Goal: Information Seeking & Learning: Check status

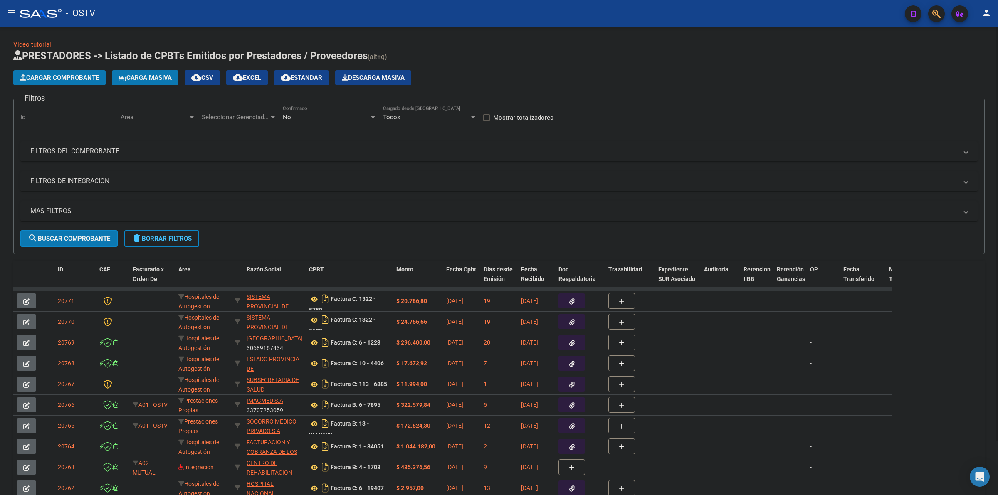
click at [460, 61] on h1 "PRESTADORES -> Listado de CPBTs Emitidos por Prestadores / Proveedores (alt+q)" at bounding box center [499, 56] width 972 height 15
click at [123, 148] on mat-panel-title "FILTROS DEL COMPROBANTE" at bounding box center [493, 151] width 927 height 9
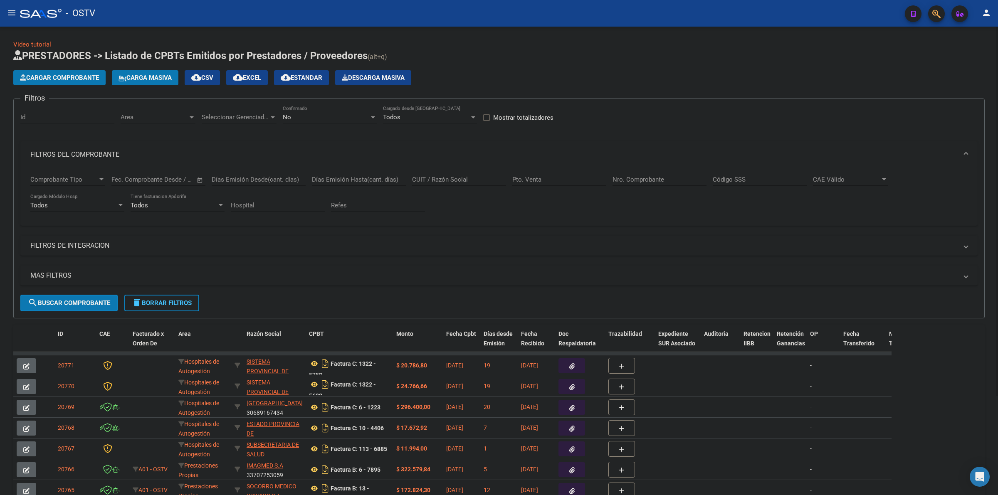
click at [119, 151] on mat-panel-title "FILTROS DEL COMPROBANTE" at bounding box center [493, 154] width 927 height 9
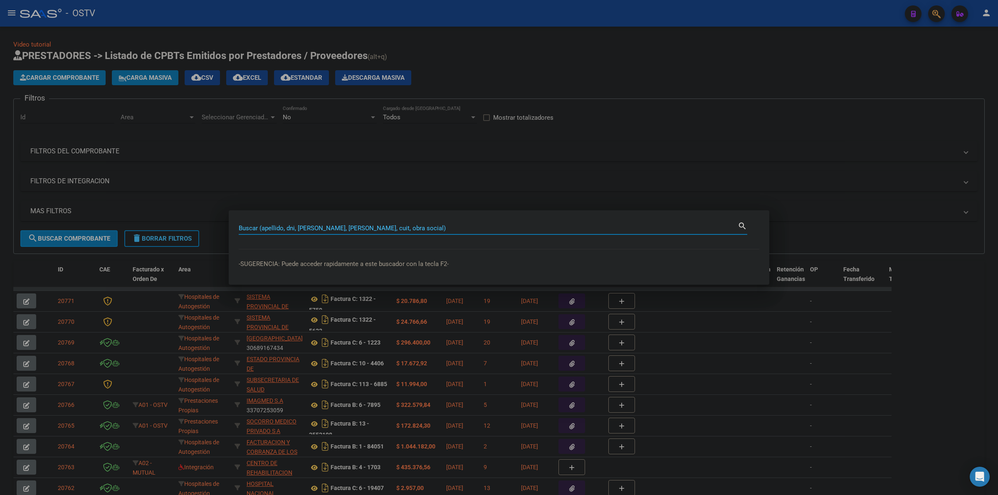
paste input "4645316"
type input "4645316"
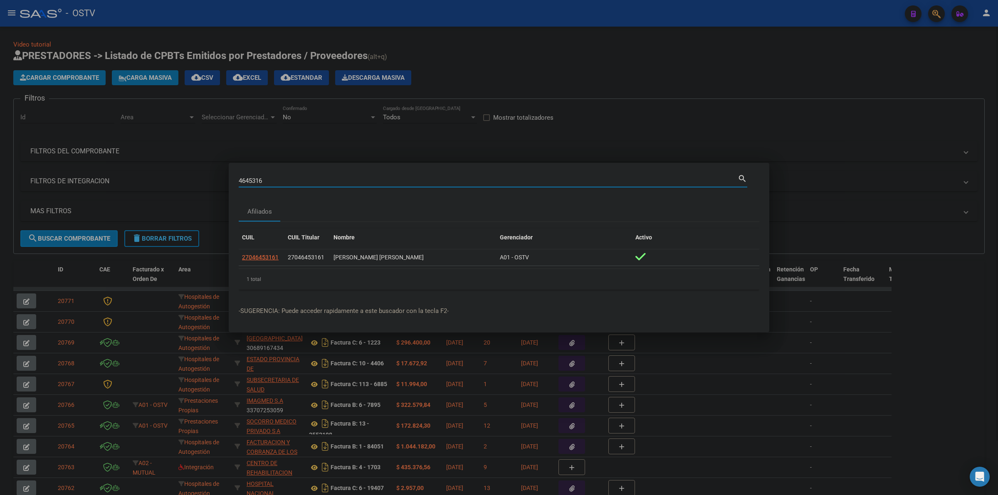
click at [674, 88] on div at bounding box center [499, 247] width 998 height 495
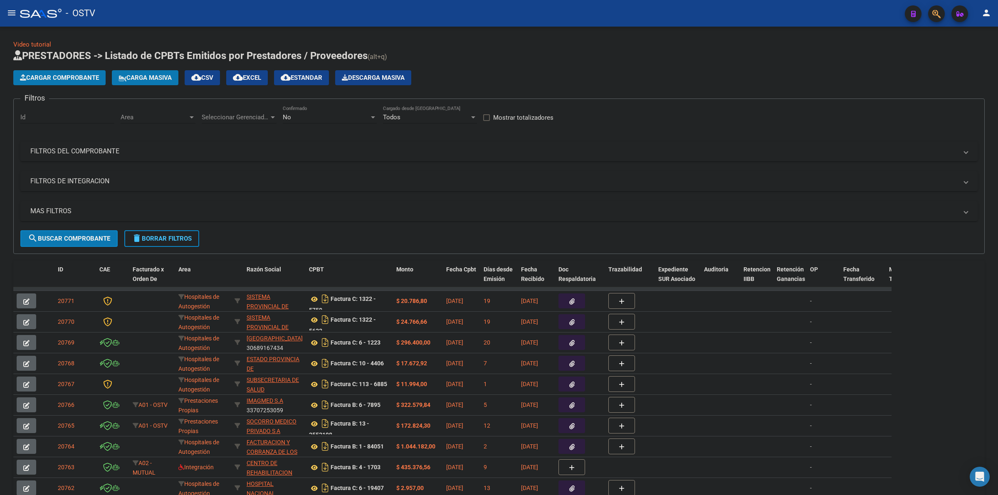
click at [12, 12] on mat-icon "menu" at bounding box center [12, 13] width 10 height 10
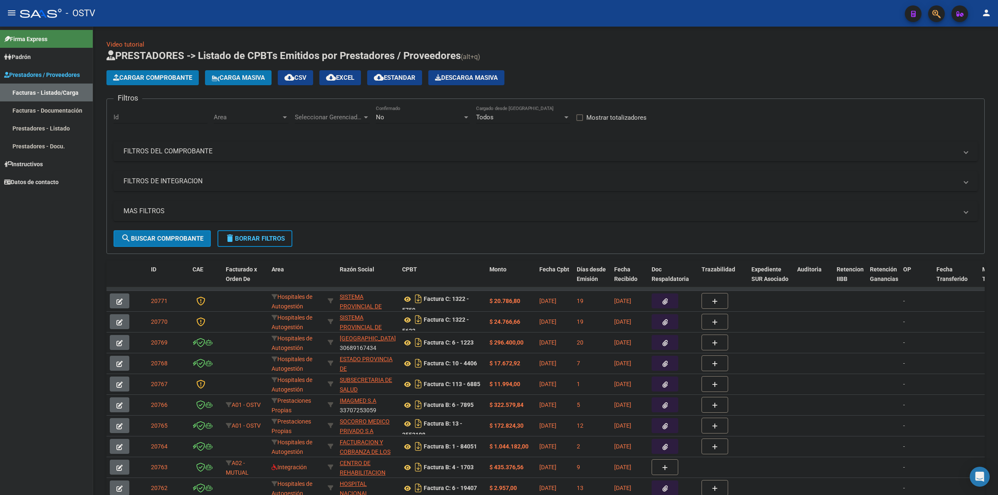
click at [38, 57] on link "Padrón" at bounding box center [46, 57] width 93 height 18
click at [33, 77] on link "Padrón Ágil" at bounding box center [46, 75] width 93 height 18
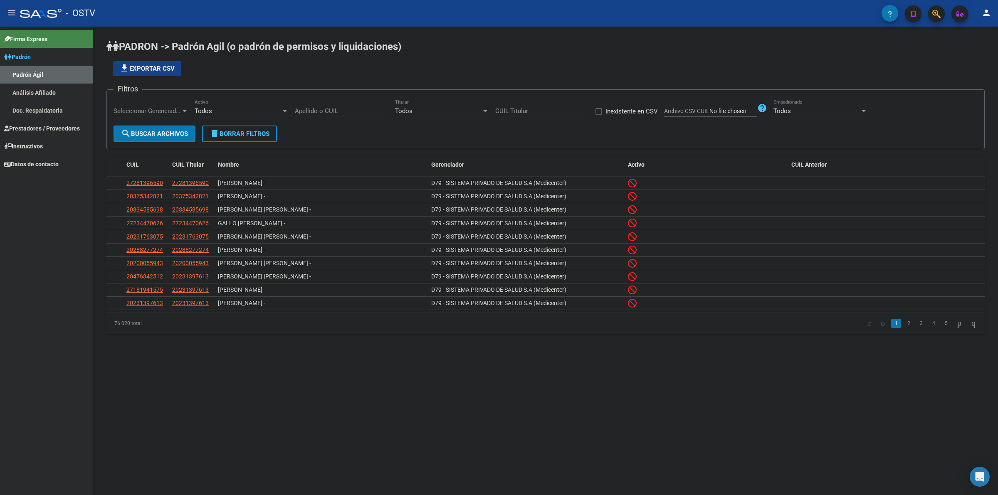
click at [238, 111] on div "Todos" at bounding box center [238, 110] width 87 height 7
click at [208, 146] on span "No" at bounding box center [242, 148] width 94 height 19
click at [180, 116] on div "Seleccionar Gerenciador Seleccionar Gerenciador" at bounding box center [151, 108] width 75 height 18
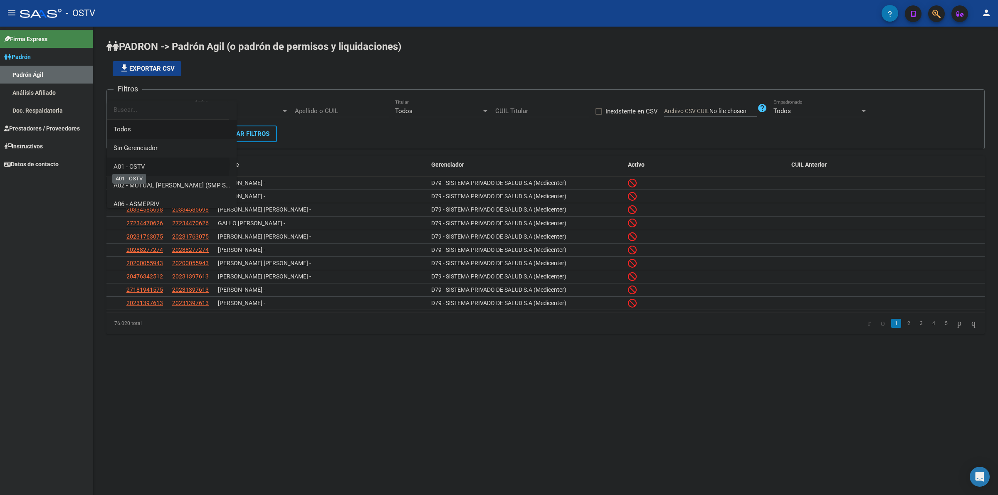
click at [145, 165] on span "A01 - OSTV" at bounding box center [130, 166] width 32 height 7
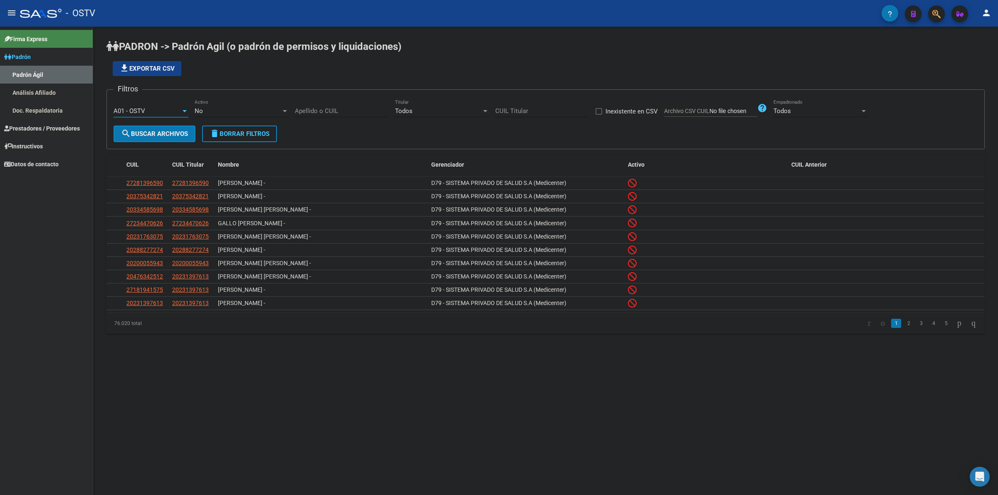
click at [164, 132] on span "search Buscar Archivos" at bounding box center [154, 133] width 67 height 7
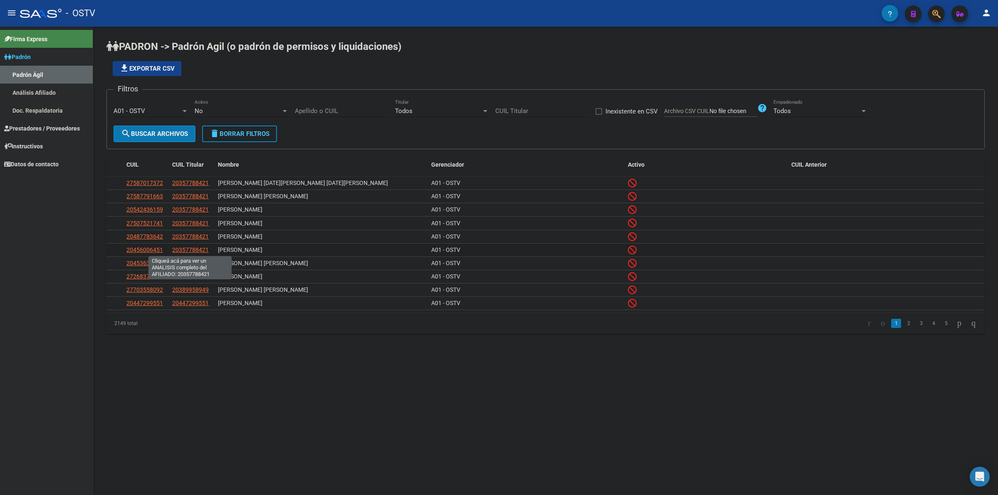
click at [188, 252] on span "20357788421" at bounding box center [190, 250] width 37 height 7
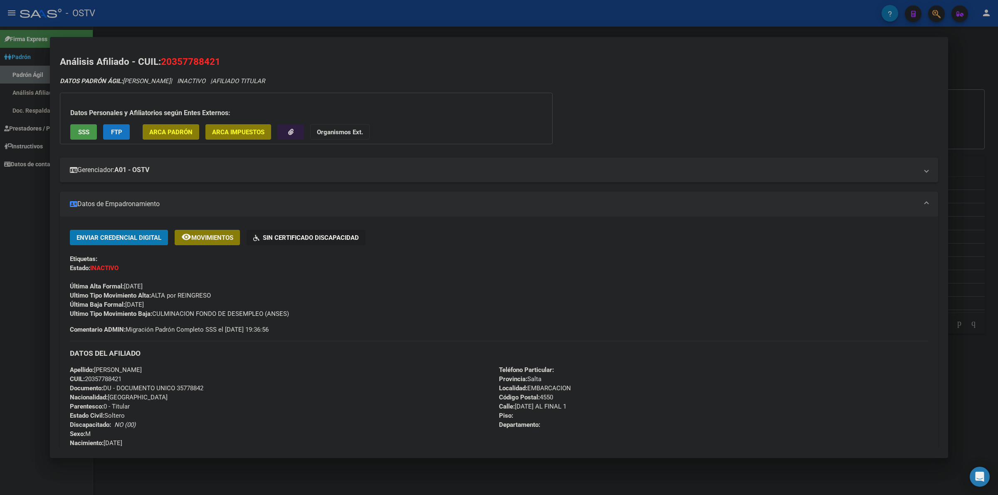
click at [198, 27] on div at bounding box center [499, 247] width 998 height 495
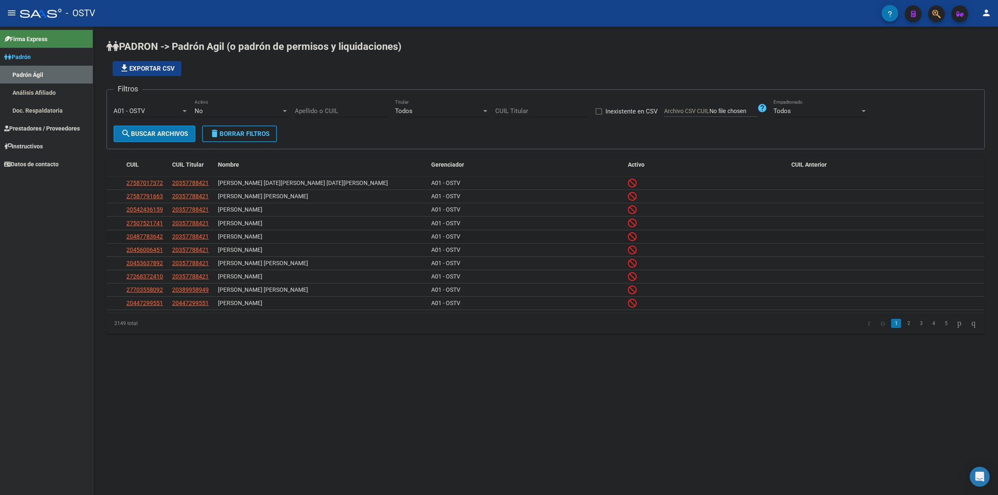
drag, startPoint x: 285, startPoint y: 236, endPoint x: 216, endPoint y: 235, distance: 68.6
click at [216, 235] on datatable-body-cell "[PERSON_NAME]" at bounding box center [321, 236] width 213 height 13
copy span "[PERSON_NAME]"
click at [146, 235] on span "20487783642" at bounding box center [144, 236] width 37 height 7
type textarea "20487783642"
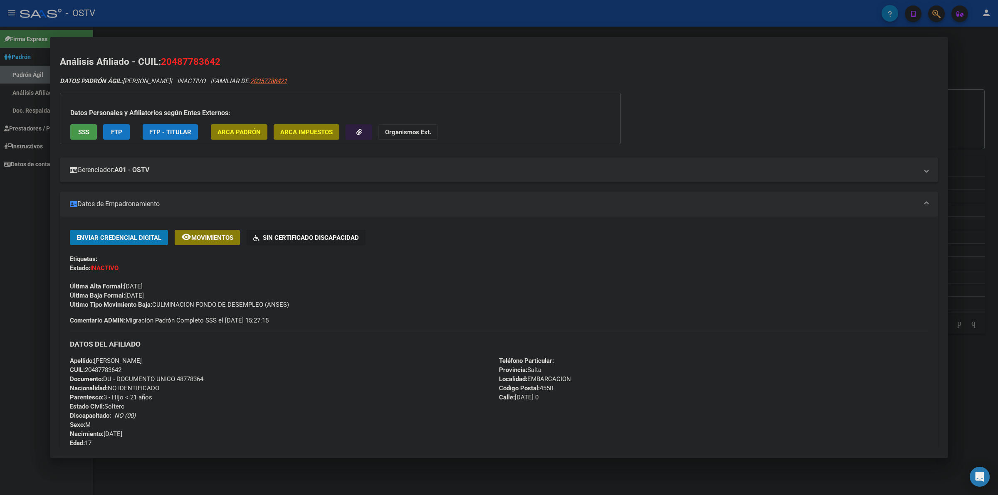
click at [366, 26] on div at bounding box center [499, 247] width 998 height 495
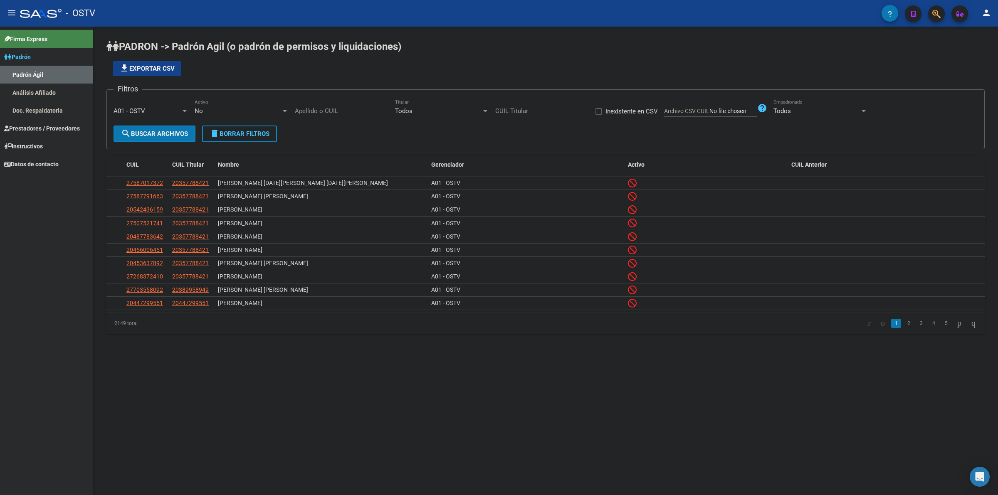
click at [31, 57] on span "Padrón" at bounding box center [17, 56] width 27 height 9
click at [48, 71] on span "Prestadores / Proveedores" at bounding box center [42, 74] width 76 height 9
click at [47, 90] on link "Facturas - Listado/Carga" at bounding box center [46, 93] width 93 height 18
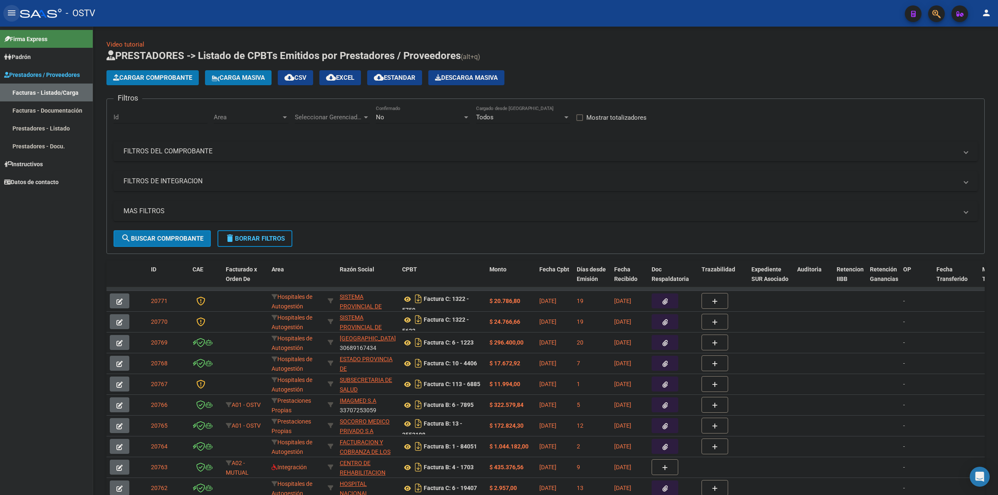
click at [13, 13] on mat-icon "menu" at bounding box center [12, 13] width 10 height 10
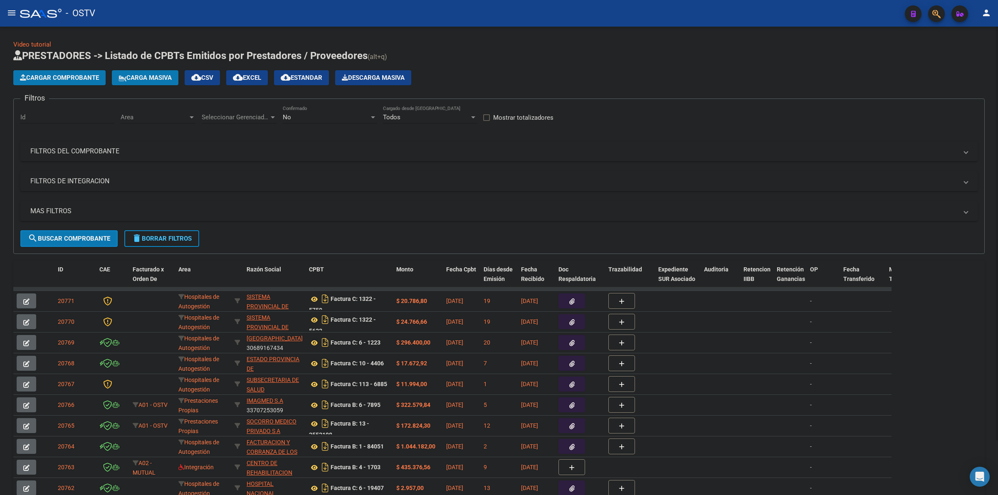
click at [60, 208] on mat-panel-title "MAS FILTROS" at bounding box center [493, 211] width 927 height 9
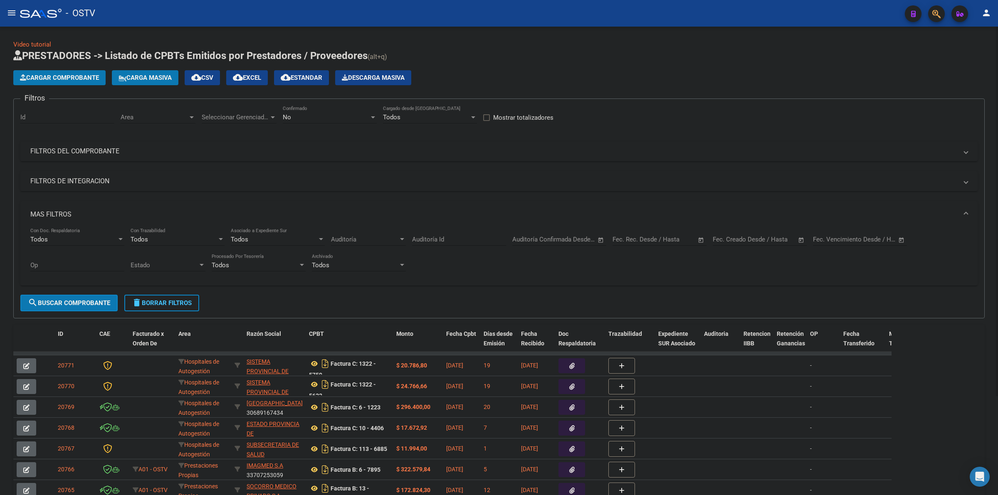
click at [746, 236] on div "Start date – End date" at bounding box center [755, 239] width 84 height 7
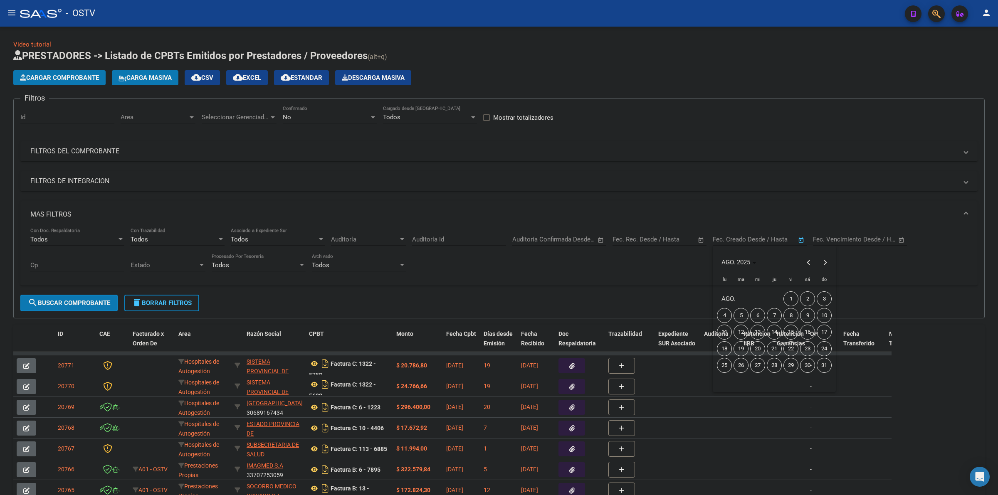
click at [746, 239] on div at bounding box center [499, 247] width 998 height 495
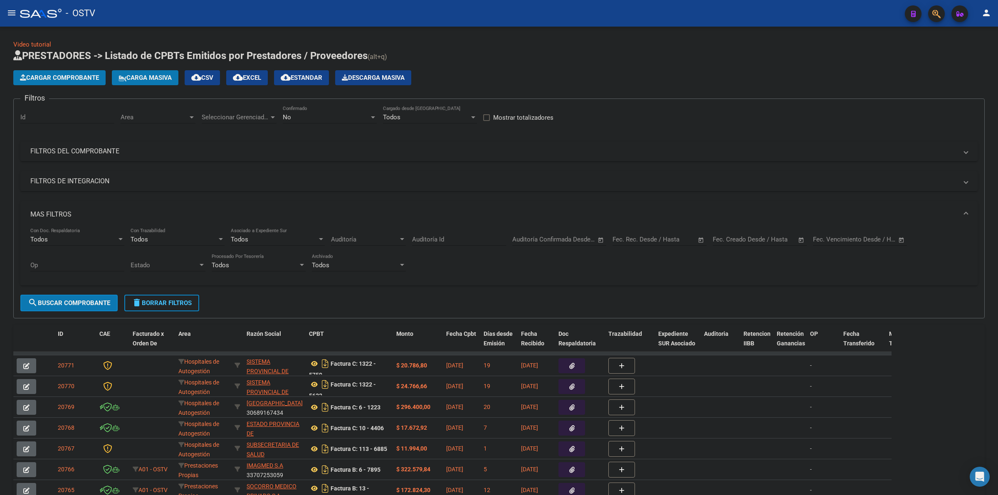
click at [746, 239] on div "Start date – End date" at bounding box center [755, 239] width 84 height 7
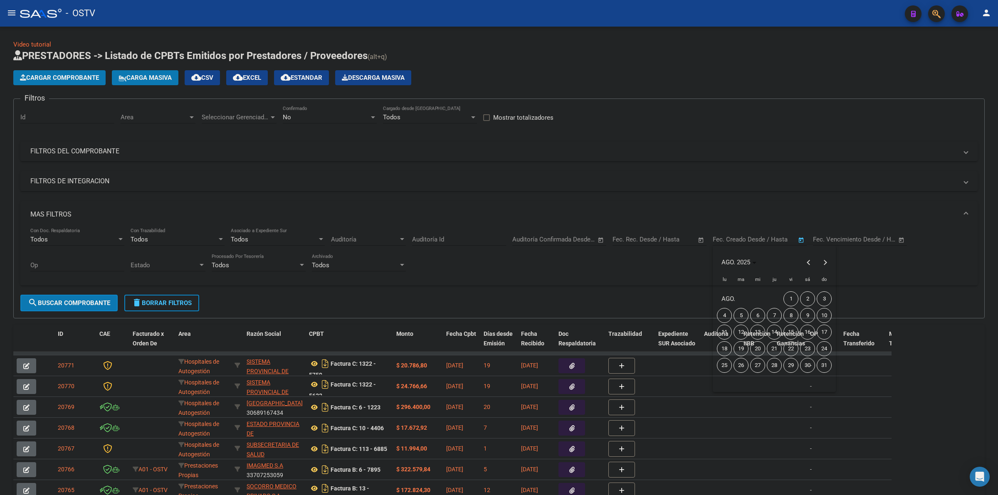
click at [742, 329] on span "12" at bounding box center [741, 332] width 15 height 15
type input "[DATE]"
click at [742, 329] on span "12" at bounding box center [741, 332] width 15 height 15
type input "[DATE]"
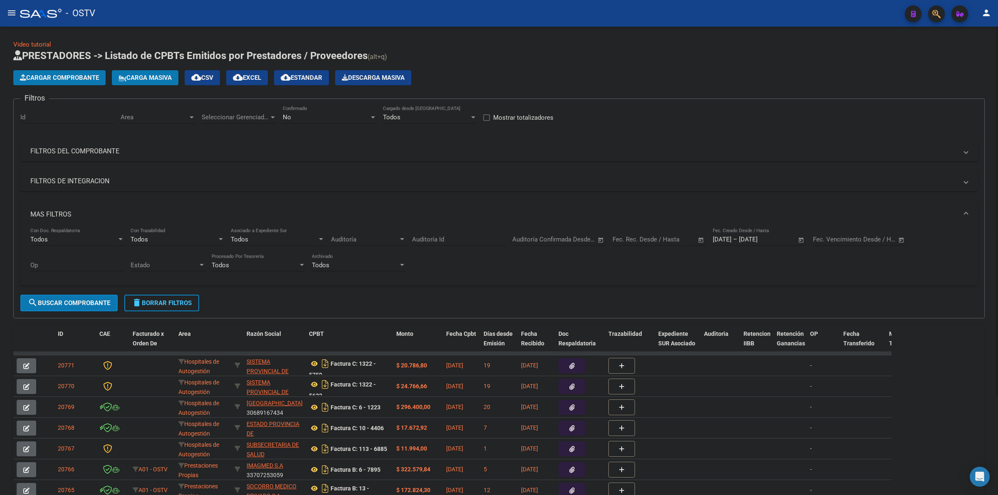
click at [248, 116] on span "Seleccionar Gerenciador" at bounding box center [235, 117] width 67 height 7
drag, startPoint x: 218, startPoint y: 134, endPoint x: 182, endPoint y: 124, distance: 37.6
click at [217, 134] on span "Todos" at bounding box center [260, 135] width 116 height 19
click at [171, 119] on span "Area" at bounding box center [154, 117] width 67 height 7
click at [151, 134] on span "Todos" at bounding box center [175, 135] width 109 height 19
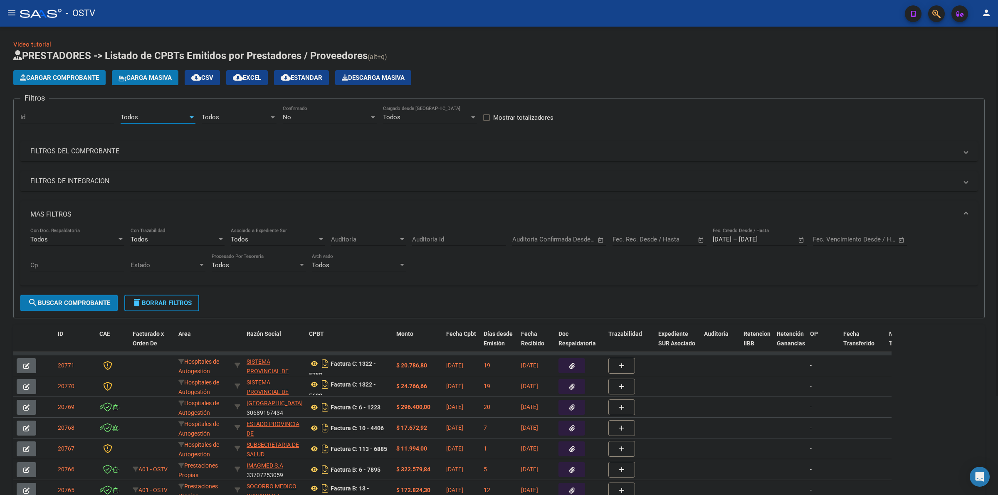
click at [321, 116] on div "No" at bounding box center [326, 117] width 87 height 7
click at [301, 82] on span "Todos" at bounding box center [330, 79] width 94 height 19
click at [77, 304] on span "search Buscar Comprobante" at bounding box center [69, 302] width 82 height 7
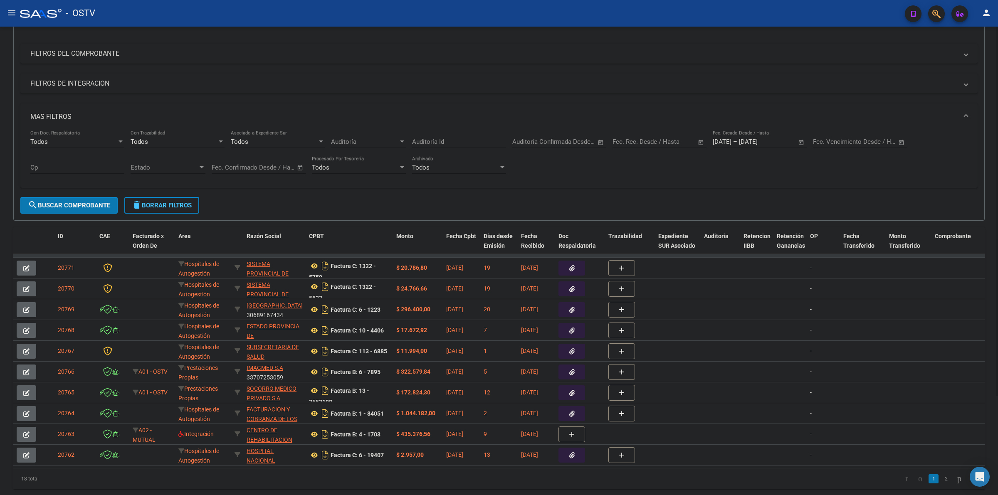
scroll to position [17, 0]
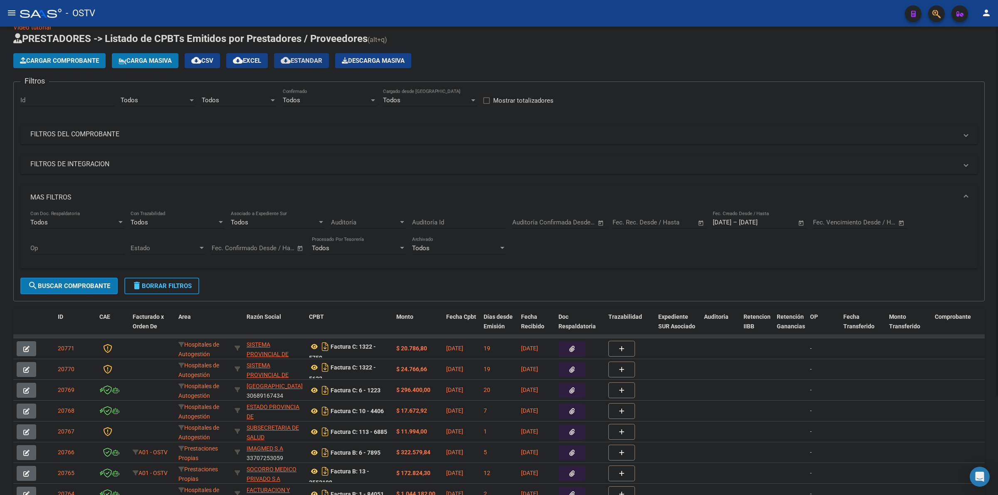
click at [304, 62] on span "cloud_download Estandar" at bounding box center [302, 60] width 42 height 7
click at [562, 40] on h1 "PRESTADORES -> Listado de CPBTs Emitidos por Prestadores / Proveedores (alt+q)" at bounding box center [499, 39] width 972 height 15
click at [184, 290] on button "delete Borrar Filtros" at bounding box center [161, 286] width 75 height 17
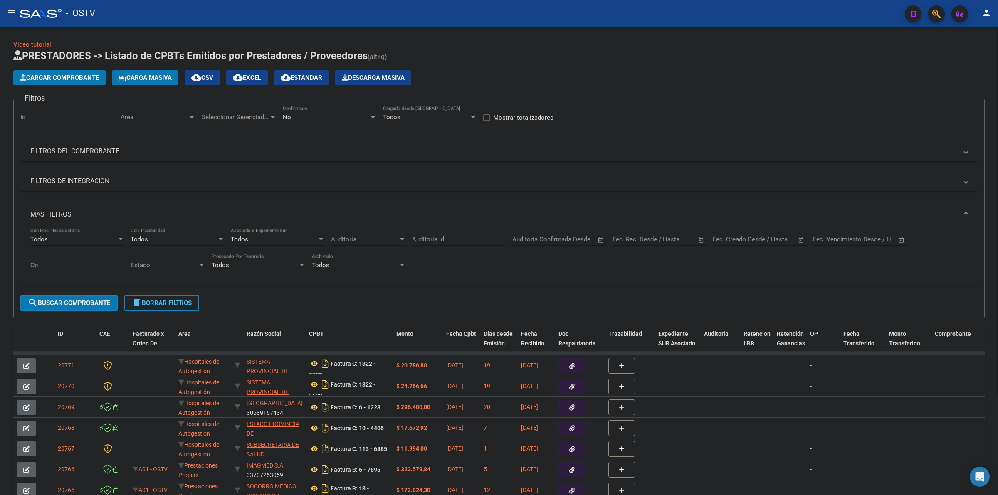
click at [224, 152] on mat-panel-title "FILTROS DEL COMPROBANTE" at bounding box center [493, 151] width 927 height 9
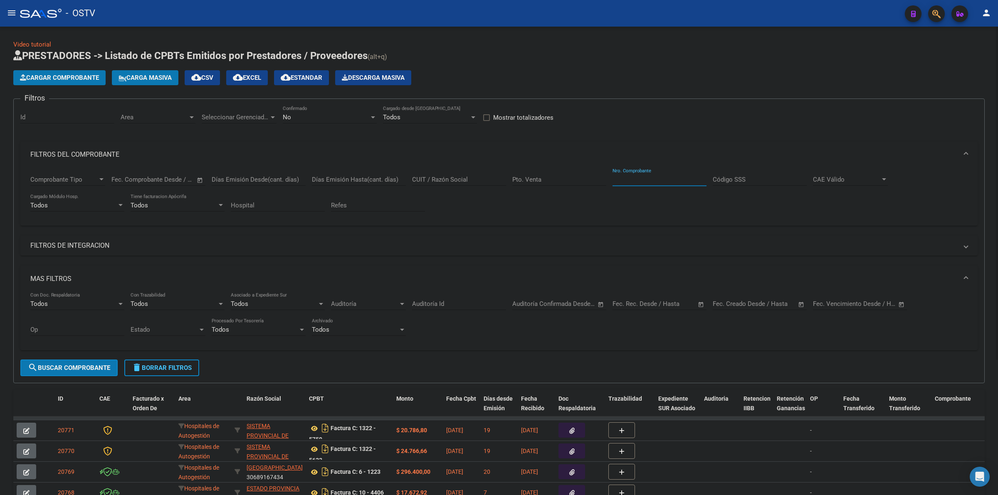
click at [633, 181] on input "Nro. Comprobante" at bounding box center [660, 179] width 94 height 7
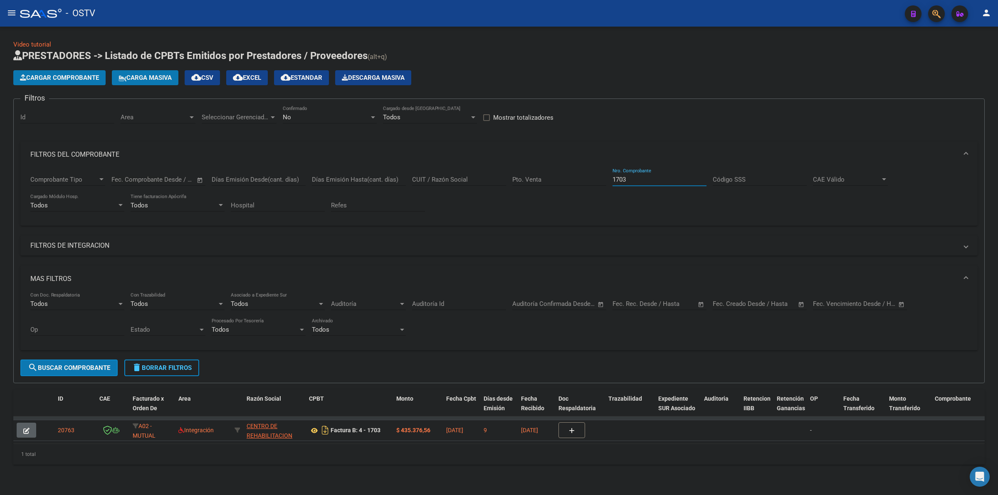
type input "1703"
click at [556, 57] on h1 "PRESTADORES -> Listado de CPBTs Emitidos por Prestadores / Proveedores (alt+q)" at bounding box center [499, 56] width 972 height 15
click at [169, 365] on span "delete Borrar Filtros" at bounding box center [162, 367] width 60 height 7
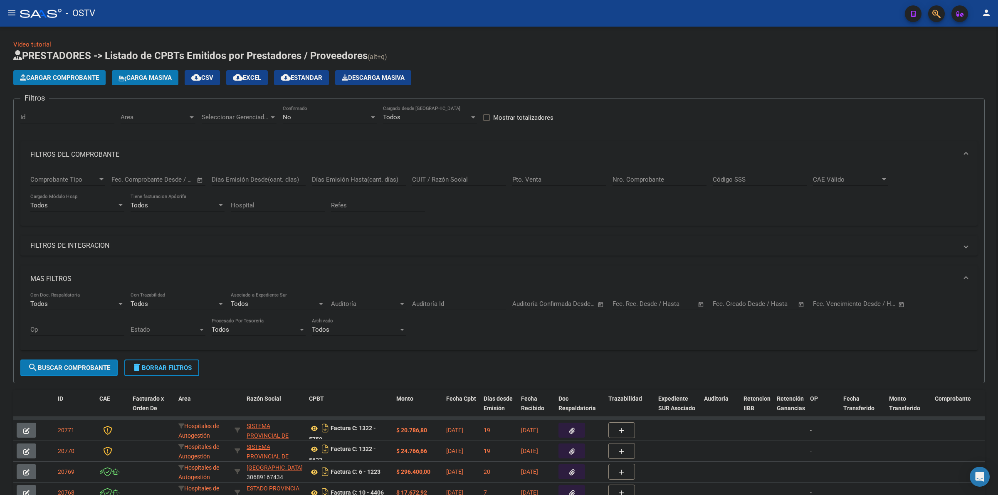
click at [834, 71] on div "Cargar Comprobante Carga Masiva cloud_download CSV cloud_download EXCEL cloud_d…" at bounding box center [499, 77] width 972 height 15
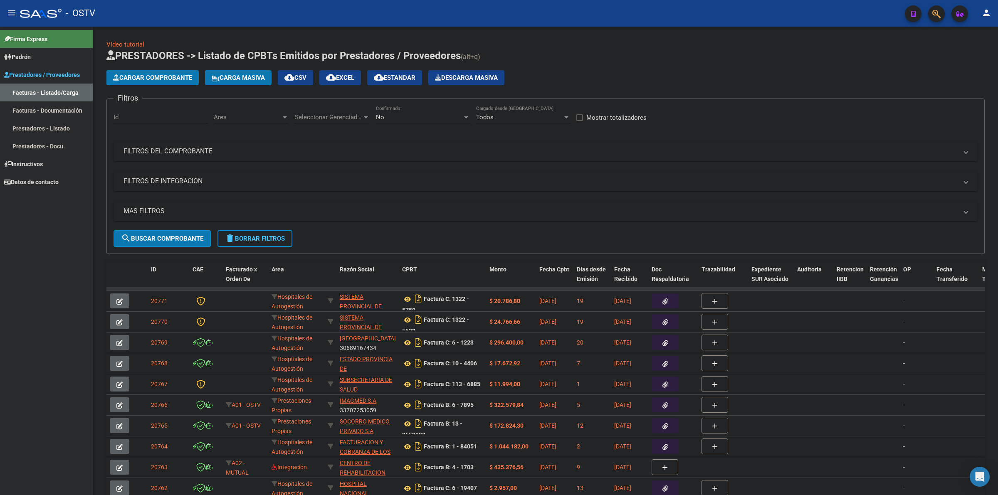
click at [447, 34] on div "Video tutorial PRESTADORES -> Listado de CPBTs Emitidos por Prestadores / Prove…" at bounding box center [545, 288] width 905 height 523
click at [712, 65] on app-list-header "PRESTADORES -> Listado de CPBTs Emitidos por Prestadores / Proveedores (alt+q) …" at bounding box center [545, 151] width 878 height 205
click at [11, 15] on mat-icon "menu" at bounding box center [12, 13] width 10 height 10
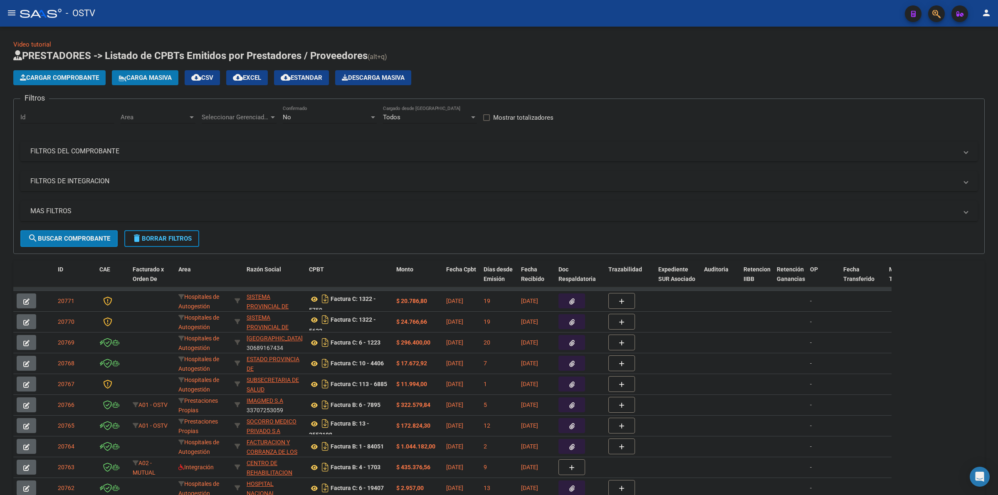
click at [581, 76] on div "Cargar Comprobante Carga Masiva cloud_download CSV cloud_download EXCEL cloud_d…" at bounding box center [499, 77] width 972 height 15
